Goal: Find specific page/section: Find specific page/section

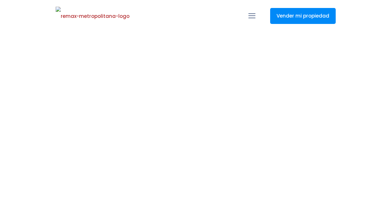
select select
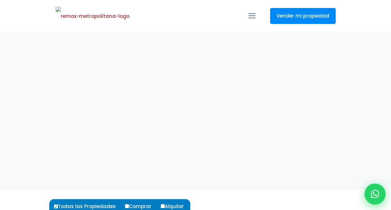
click at [374, 194] on icon at bounding box center [375, 194] width 8 height 8
